Goal: Information Seeking & Learning: Learn about a topic

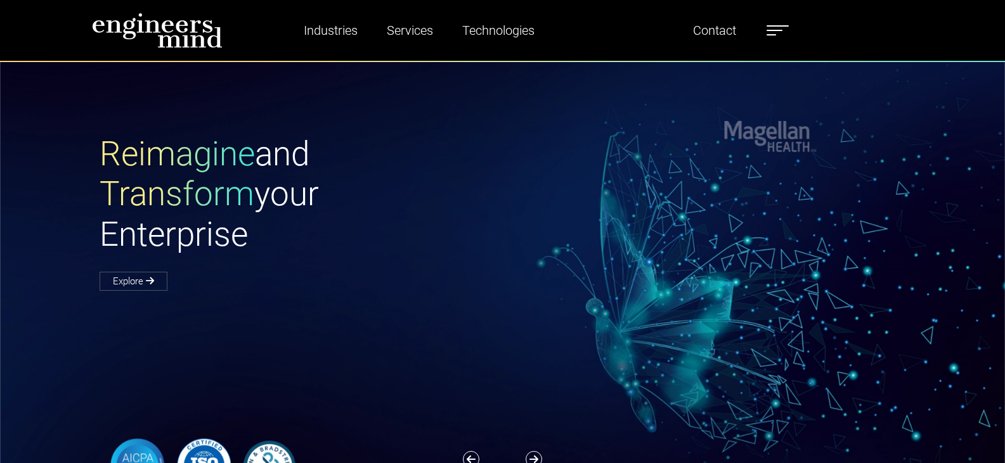
click at [775, 30] on span at bounding box center [774, 30] width 16 height 1
type input "*********"
type input "*******"
select select "*****"
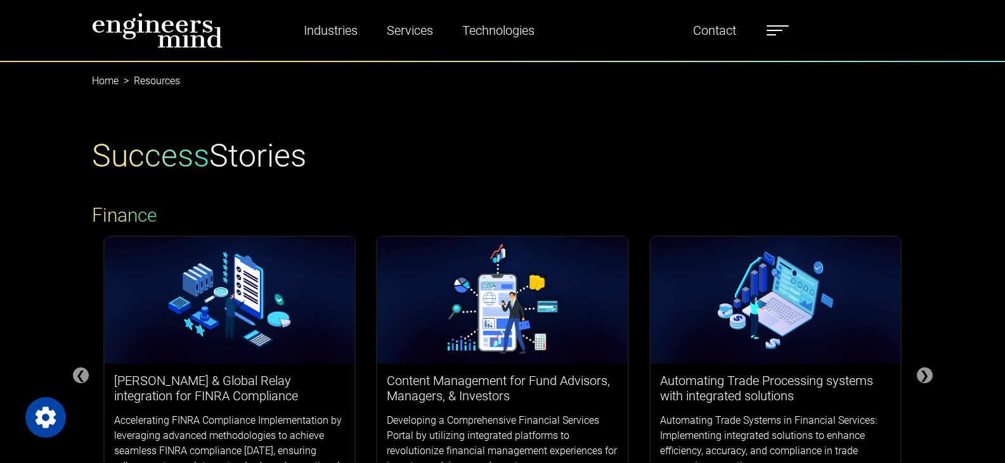
select select "*****"
type input "*********"
type input "*******"
select select "*****"
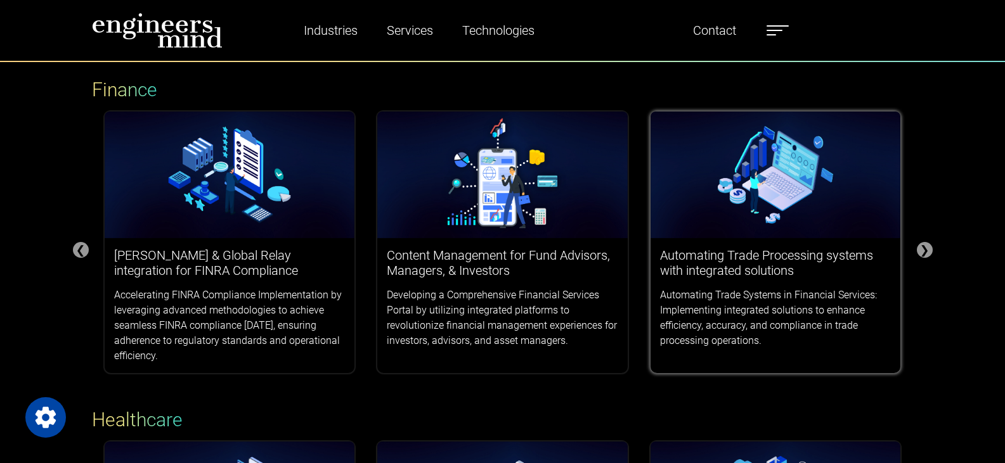
scroll to position [127, 0]
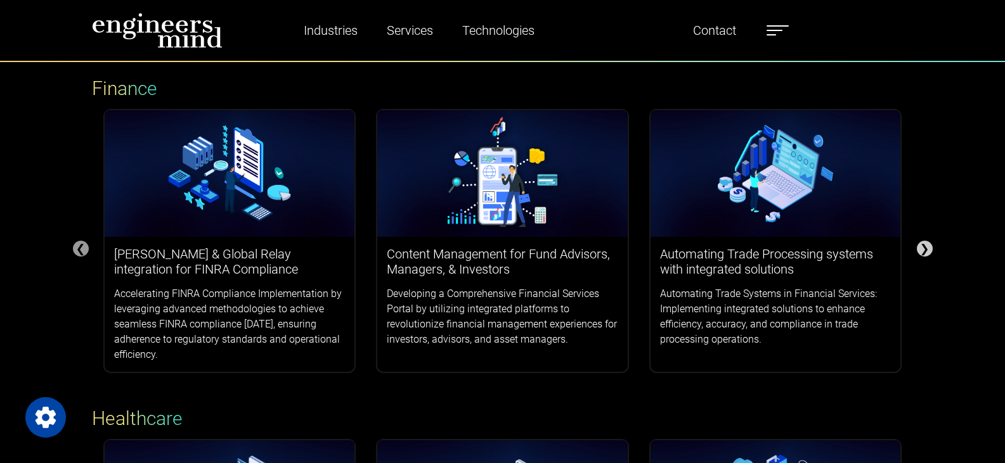
click at [930, 254] on div "❯" at bounding box center [925, 249] width 16 height 16
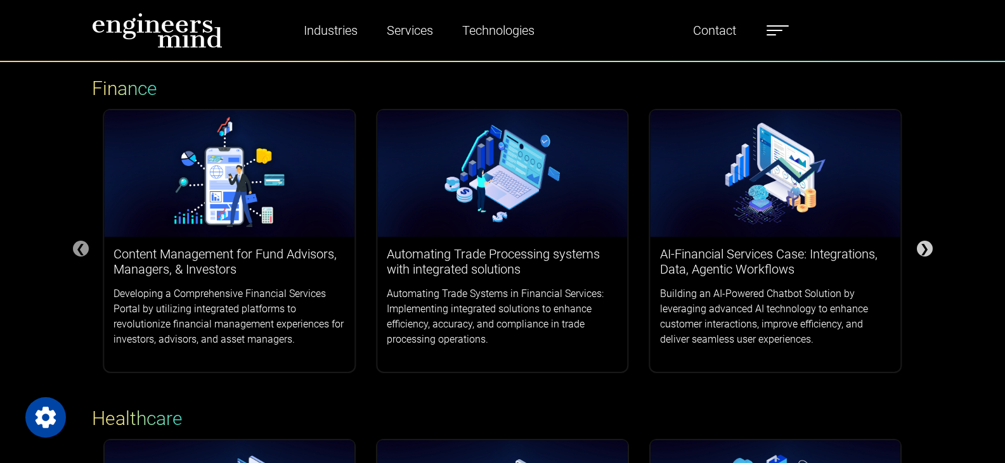
scroll to position [0, 0]
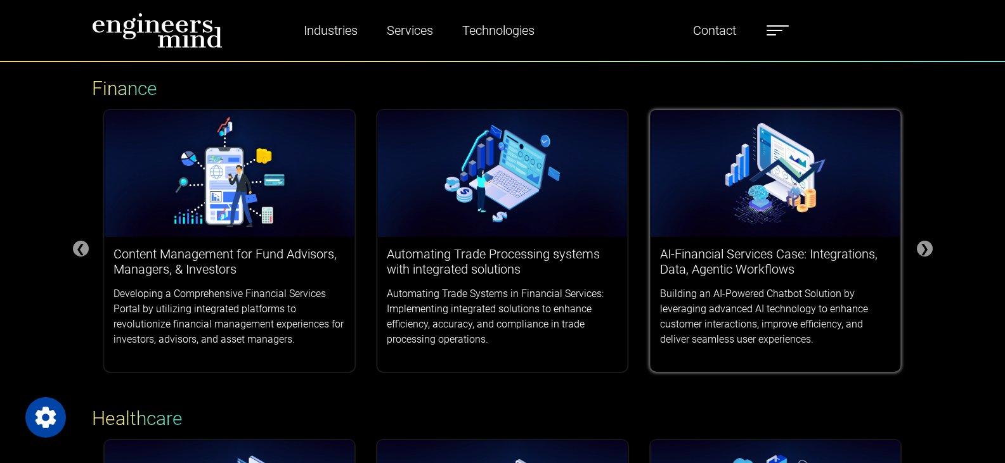
click at [817, 248] on div "AI-Financial Services Case: Integrations, Data, Agentic Workflows Building an A…" at bounding box center [775, 297] width 250 height 120
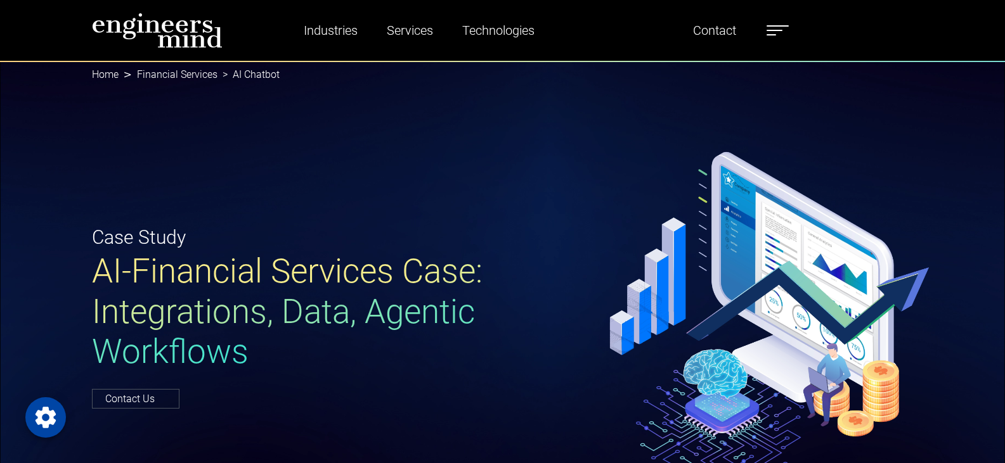
type input "*********"
type input "*******"
select select "*****"
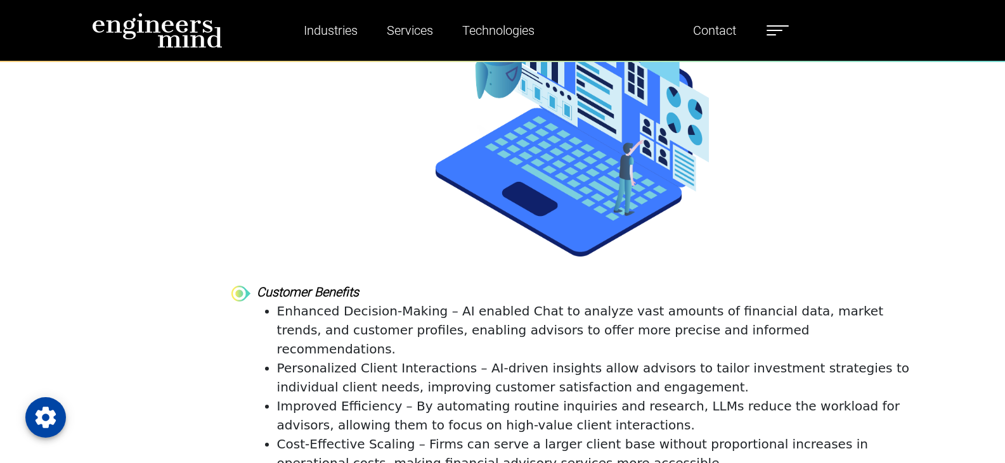
scroll to position [5958, 0]
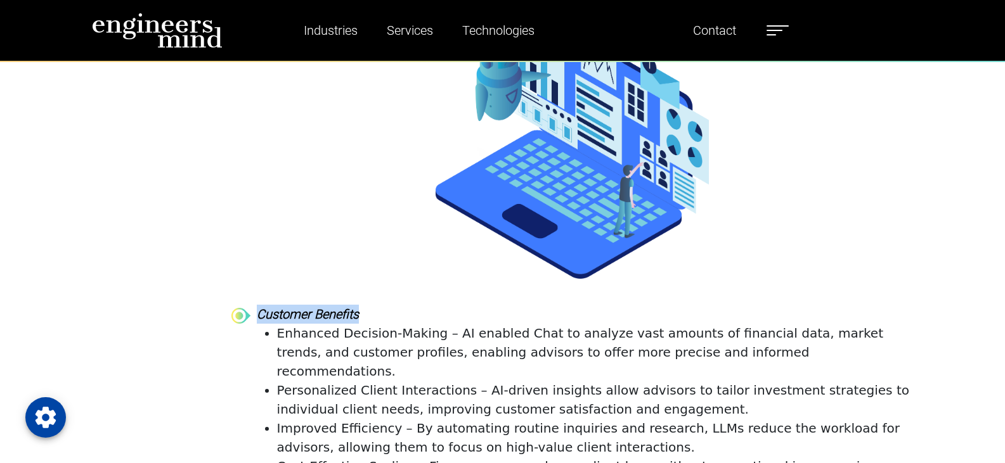
drag, startPoint x: 257, startPoint y: 196, endPoint x: 364, endPoint y: 182, distance: 108.7
click at [364, 182] on section "Conclusion The financial services organization successfully modernized its advi…" at bounding box center [572, 356] width 682 height 1002
copy strong "Customer Benefits"
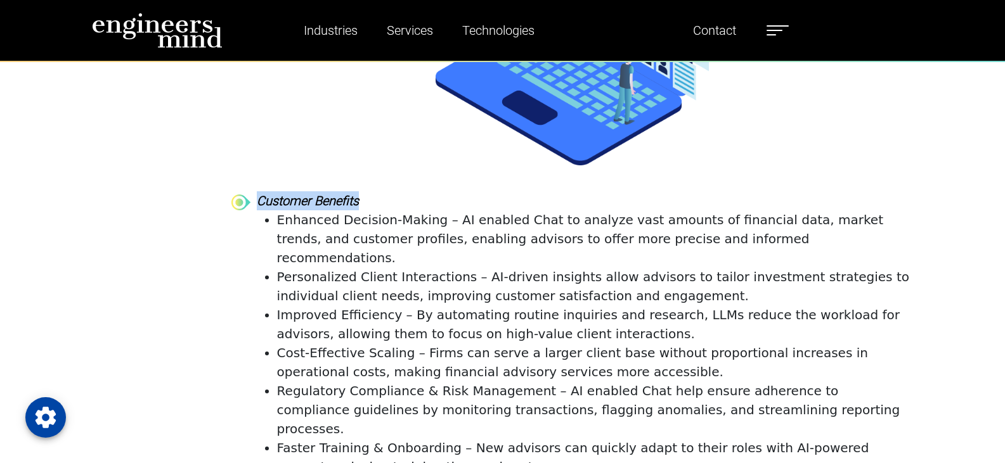
scroll to position [6275, 0]
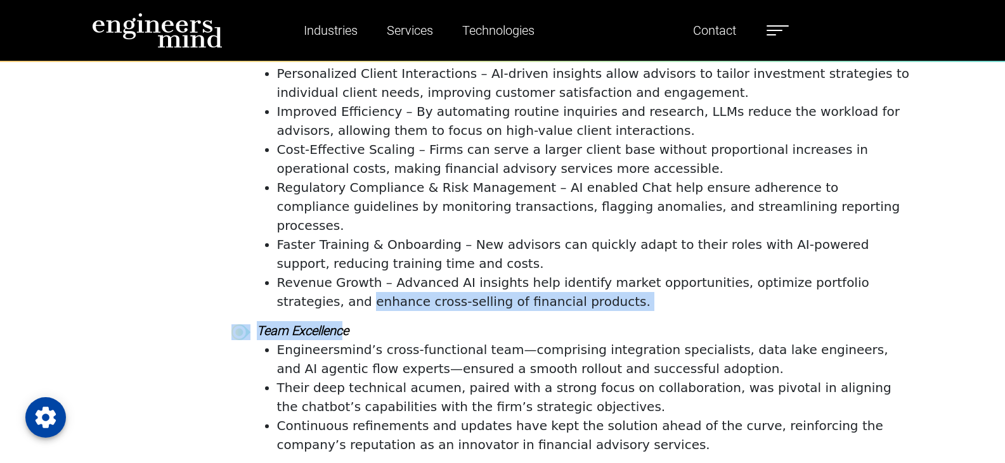
drag, startPoint x: 339, startPoint y: 177, endPoint x: 263, endPoint y: 165, distance: 77.0
click at [263, 165] on div "Customer Benefits Enhanced Decision-Making – AI enabled Chat to analyze vast am…" at bounding box center [572, 226] width 682 height 477
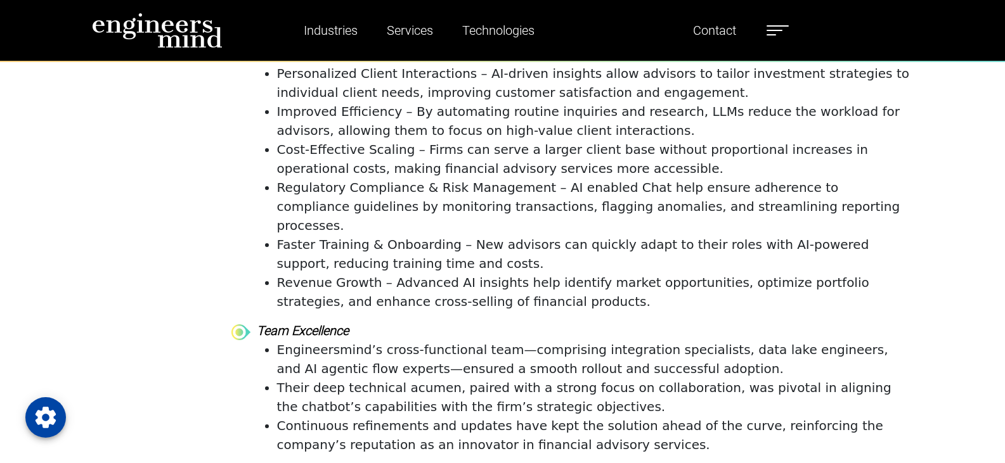
click at [286, 340] on li "Engineersmind’s cross-functional team—comprising integration specialists, data …" at bounding box center [595, 359] width 636 height 38
drag, startPoint x: 351, startPoint y: 177, endPoint x: 259, endPoint y: 174, distance: 92.0
click at [259, 321] on p "Team Excellence" at bounding box center [585, 330] width 657 height 19
click at [314, 340] on li "Engineersmind’s cross-functional team—comprising integration specialists, data …" at bounding box center [595, 359] width 636 height 38
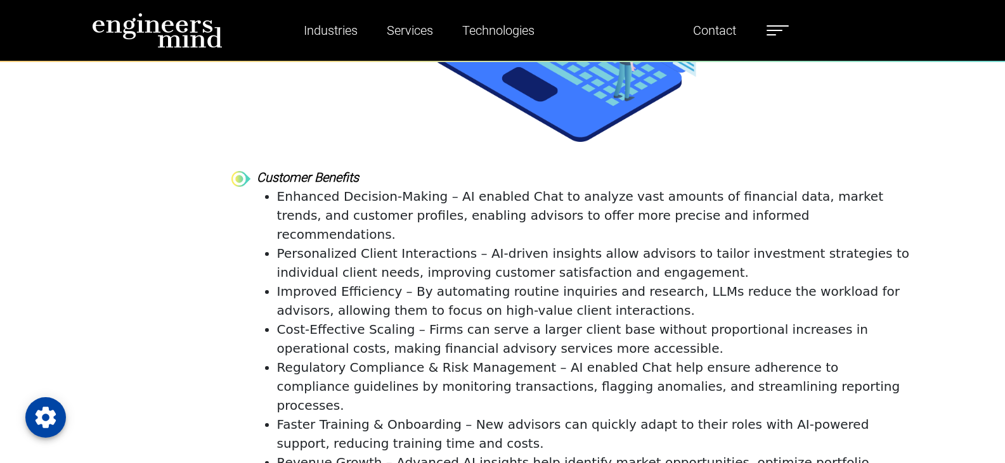
scroll to position [6022, 0]
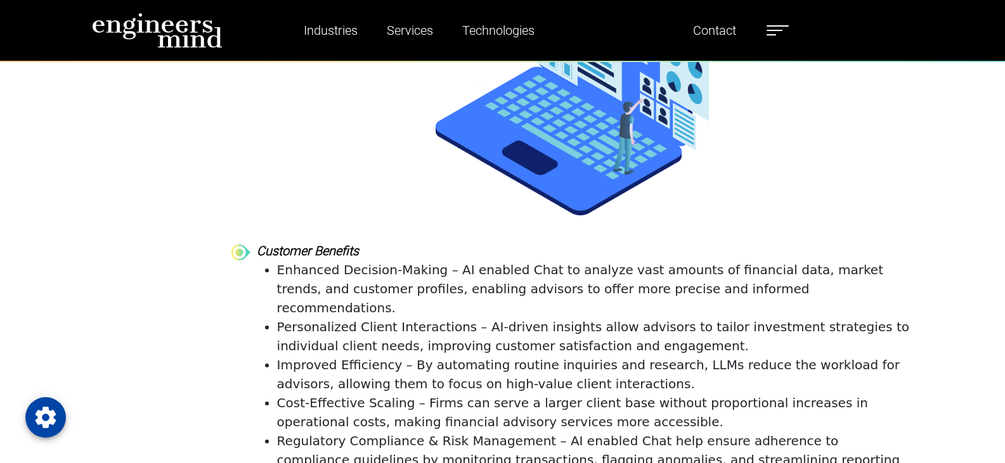
click at [277, 261] on li "Enhanced Decision-Making – AI enabled Chat to analyze vast amounts of financial…" at bounding box center [595, 289] width 636 height 57
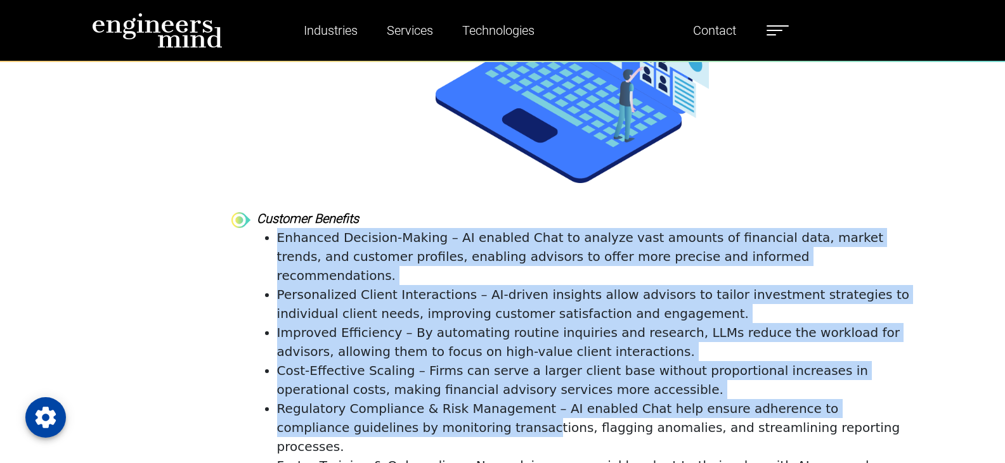
scroll to position [6212, 0]
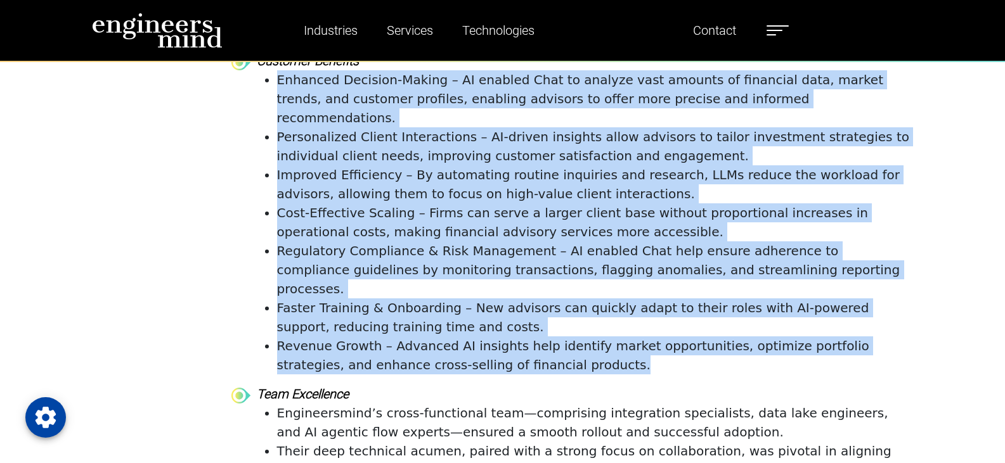
drag, startPoint x: 262, startPoint y: 150, endPoint x: 533, endPoint y: 211, distance: 278.0
click at [533, 211] on ul "Enhanced Decision-Making – AI enabled Chat to analyze vast amounts of financial…" at bounding box center [585, 222] width 657 height 304
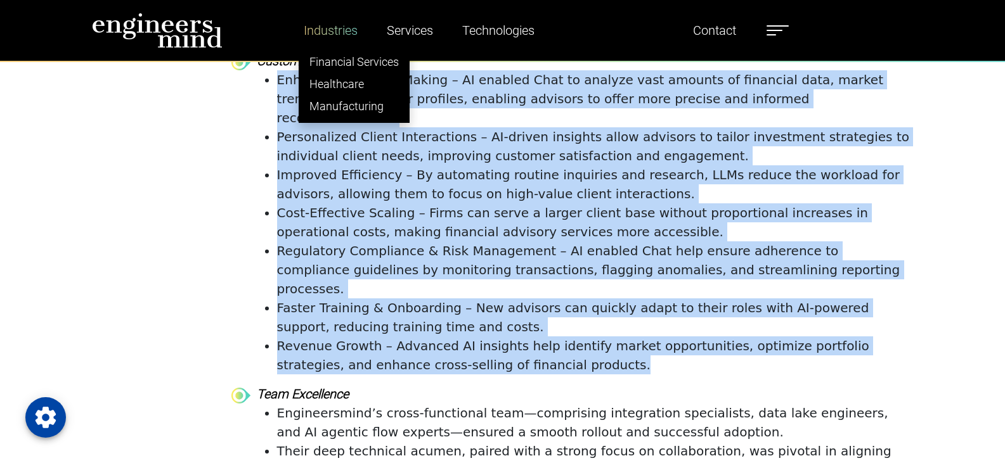
copy ul "Loremips Dolorsit-Ametco – AD elitsed Doei te incidid utla etdolor ma aliquaeni…"
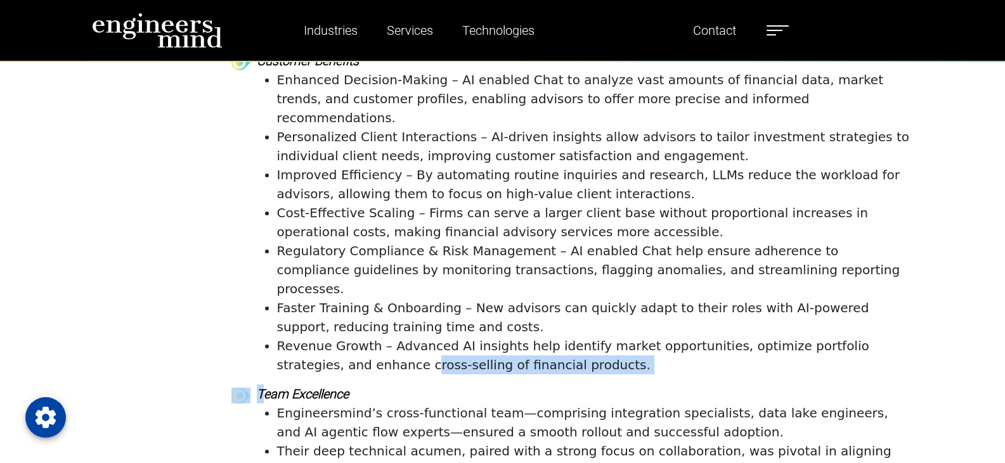
drag, startPoint x: 261, startPoint y: 238, endPoint x: 330, endPoint y: 220, distance: 71.3
click at [330, 220] on div "Customer Benefits Enhanced Decision-Making – AI enabled Chat to analyze vast am…" at bounding box center [572, 289] width 682 height 477
click at [257, 387] on strong "Team Excellence" at bounding box center [303, 394] width 92 height 15
drag, startPoint x: 257, startPoint y: 235, endPoint x: 328, endPoint y: 225, distance: 71.7
click at [329, 222] on div "Customer Benefits Enhanced Decision-Making – AI enabled Chat to analyze vast am…" at bounding box center [572, 289] width 682 height 477
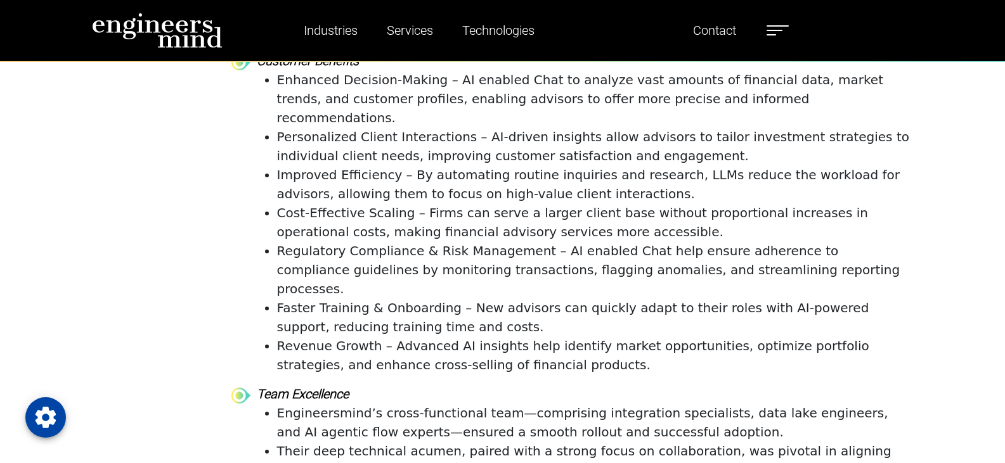
click at [335, 387] on strong "Team Excellence" at bounding box center [303, 394] width 92 height 15
copy strong "Team Excellence"
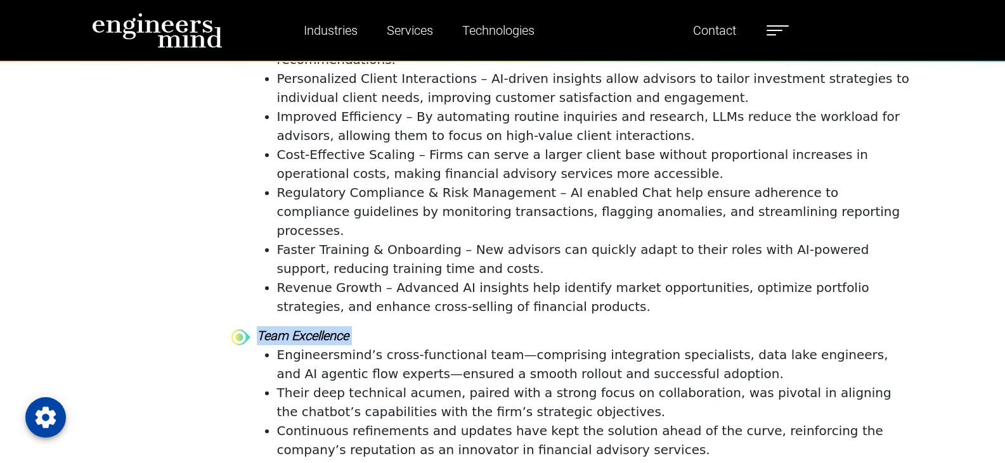
scroll to position [6339, 0]
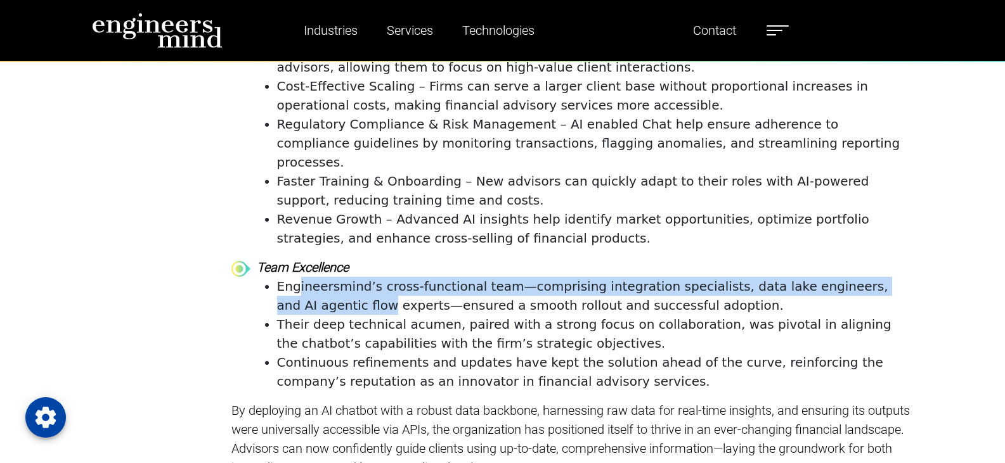
click at [299, 277] on li "Engineersmind’s cross-functional team—comprising integration specialists, data …" at bounding box center [595, 296] width 636 height 38
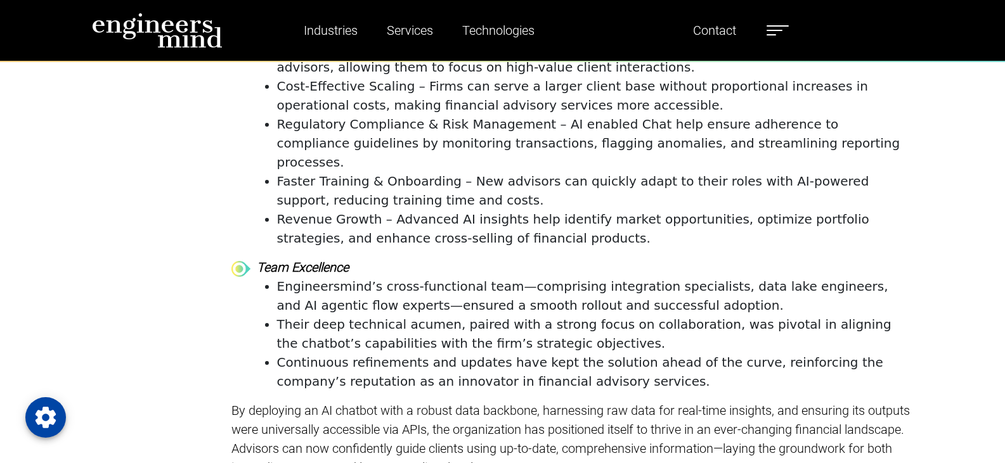
click at [287, 277] on li "Engineersmind’s cross-functional team—comprising integration specialists, data …" at bounding box center [595, 296] width 636 height 38
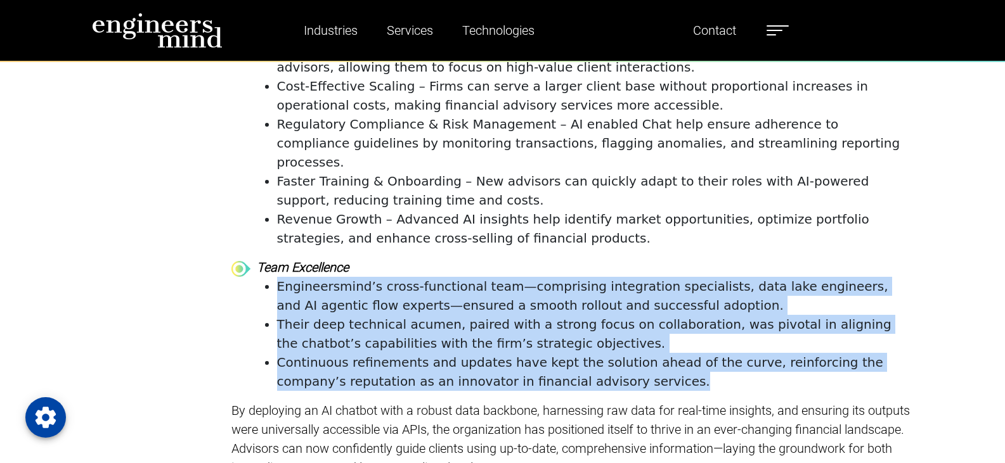
drag, startPoint x: 279, startPoint y: 129, endPoint x: 586, endPoint y: 226, distance: 321.9
click at [589, 277] on ul "Engineersmind’s cross-functional team—comprising integration specialists, data …" at bounding box center [585, 334] width 657 height 114
copy ul "Engineersmind’s cross-functional team—comprising integration specialists, data …"
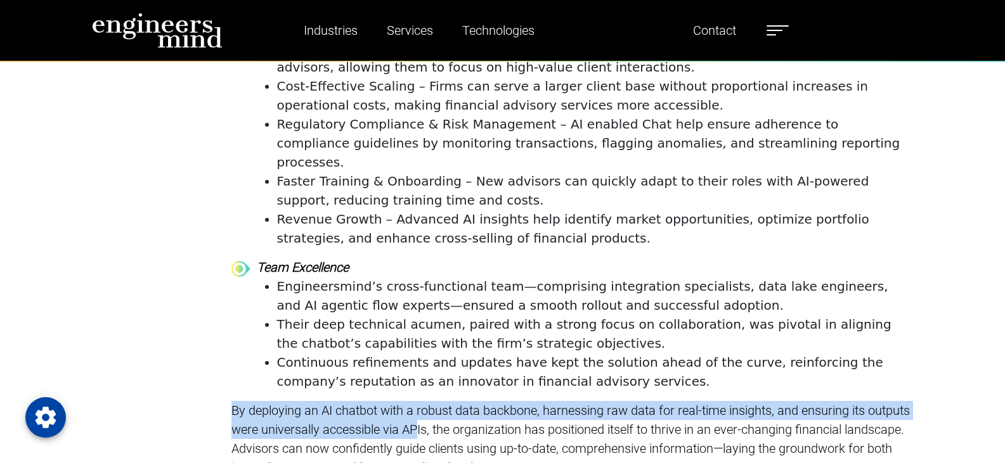
drag, startPoint x: 231, startPoint y: 250, endPoint x: 430, endPoint y: 275, distance: 200.0
click at [430, 401] on p "By deploying an AI chatbot with a robust data backbone, harnessing raw data for…" at bounding box center [572, 439] width 682 height 76
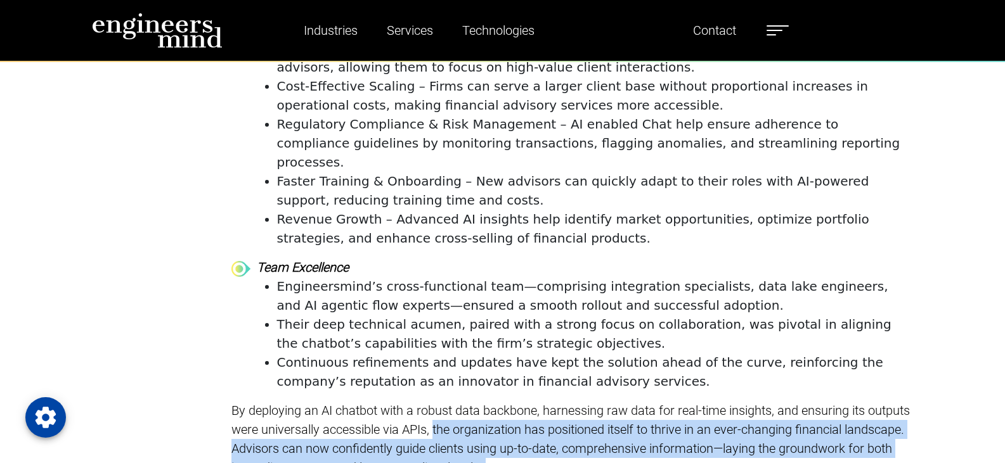
drag, startPoint x: 460, startPoint y: 290, endPoint x: 482, endPoint y: 309, distance: 29.2
click at [496, 401] on p "By deploying an AI chatbot with a robust data backbone, harnessing raw data for…" at bounding box center [572, 439] width 682 height 76
click at [413, 401] on p "By deploying an AI chatbot with a robust data backbone, harnessing raw data for…" at bounding box center [572, 439] width 682 height 76
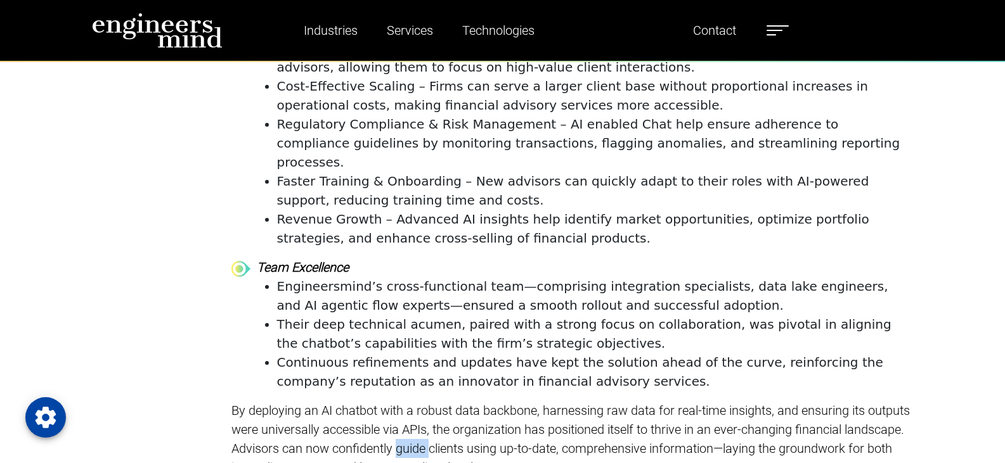
click at [413, 401] on p "By deploying an AI chatbot with a robust data backbone, harnessing raw data for…" at bounding box center [572, 439] width 682 height 76
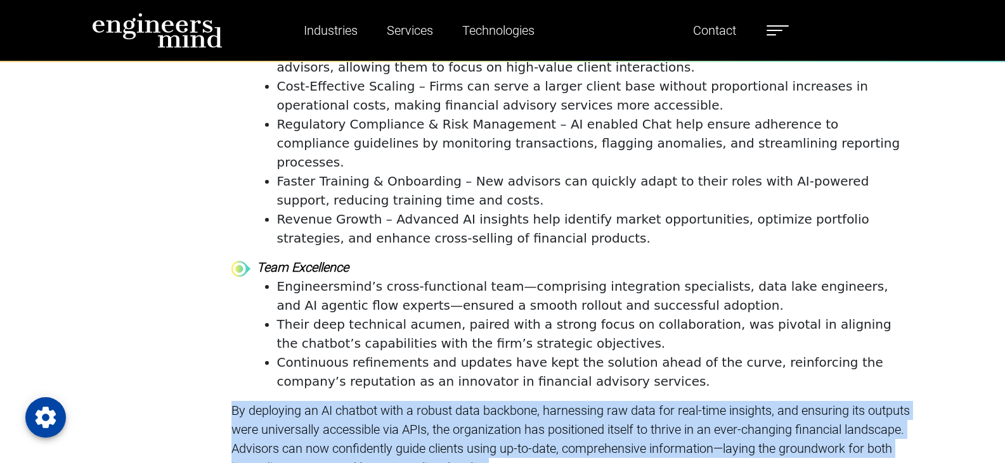
click at [413, 401] on p "By deploying an AI chatbot with a robust data backbone, harnessing raw data for…" at bounding box center [572, 439] width 682 height 76
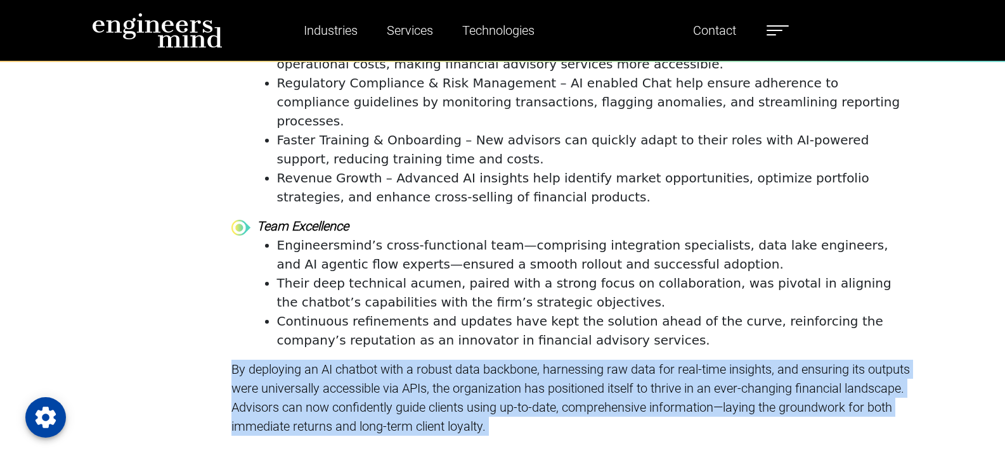
scroll to position [6402, 0]
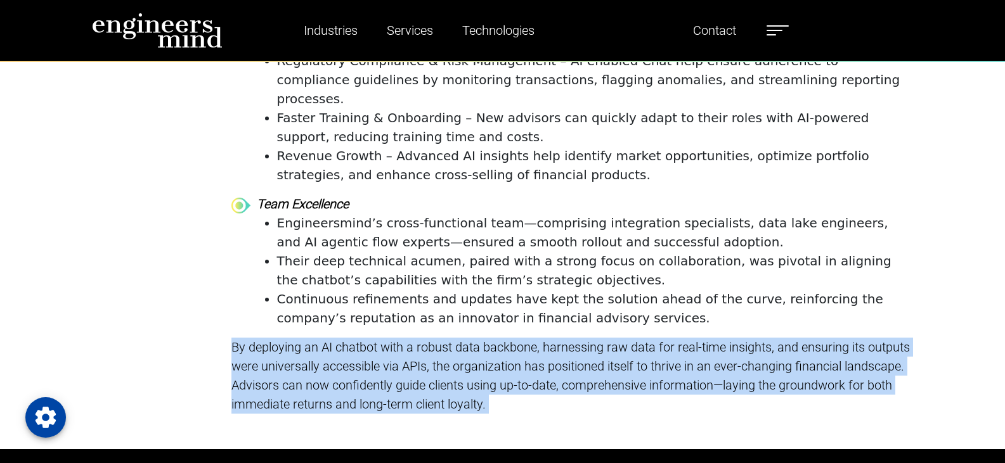
click at [354, 338] on p "By deploying an AI chatbot with a robust data backbone, harnessing raw data for…" at bounding box center [572, 376] width 682 height 76
drag, startPoint x: 233, startPoint y: 191, endPoint x: 491, endPoint y: 246, distance: 263.2
copy p "By deploying an AI chatbot with a robust data backbone, harnessing raw data for…"
drag, startPoint x: 460, startPoint y: 247, endPoint x: 503, endPoint y: 247, distance: 43.1
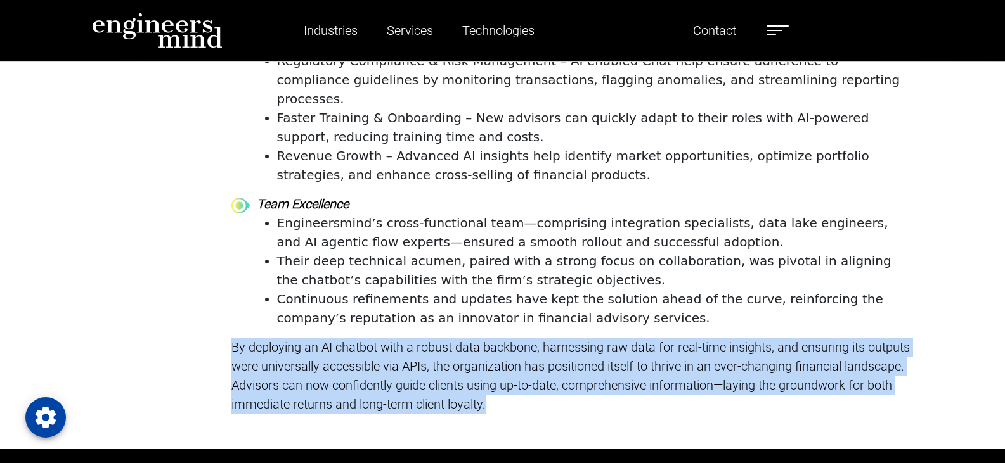
click at [461, 338] on p "By deploying an AI chatbot with a robust data backbone, harnessing raw data for…" at bounding box center [572, 376] width 682 height 76
click at [390, 338] on p "By deploying an AI chatbot with a robust data backbone, harnessing raw data for…" at bounding box center [572, 376] width 682 height 76
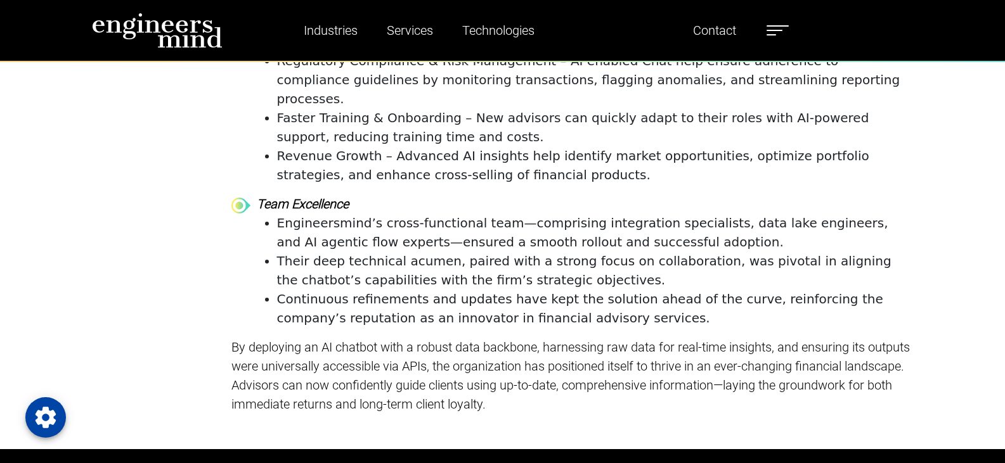
click at [489, 338] on p "By deploying an AI chatbot with a robust data backbone, harnessing raw data for…" at bounding box center [572, 376] width 682 height 76
click at [339, 338] on p "By deploying an AI chatbot with a robust data backbone, harnessing raw data for…" at bounding box center [572, 376] width 682 height 76
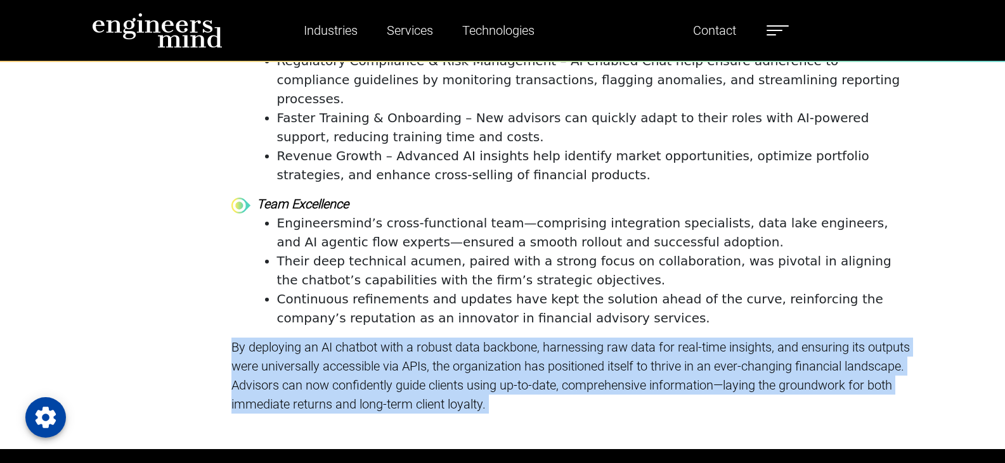
click at [339, 338] on p "By deploying an AI chatbot with a robust data backbone, harnessing raw data for…" at bounding box center [572, 376] width 682 height 76
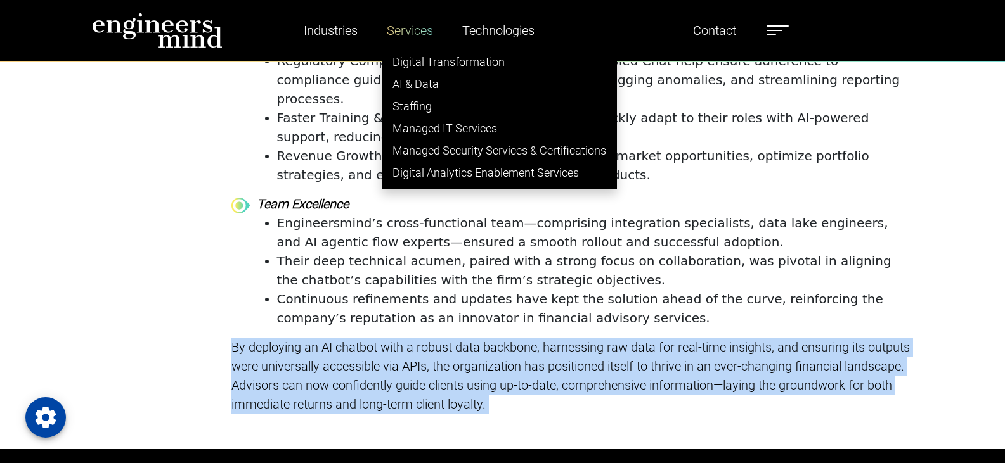
copy p "By deploying an AI chatbot with a robust data backbone, harnessing raw data for…"
